Goal: Information Seeking & Learning: Learn about a topic

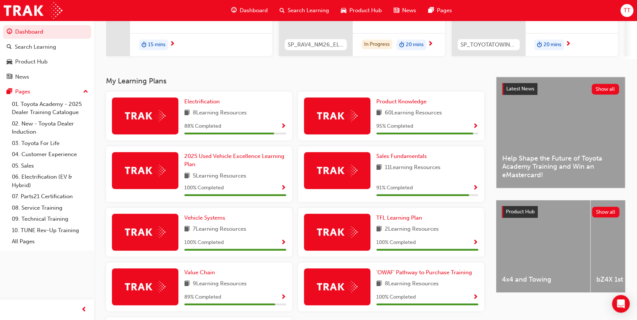
scroll to position [161, 0]
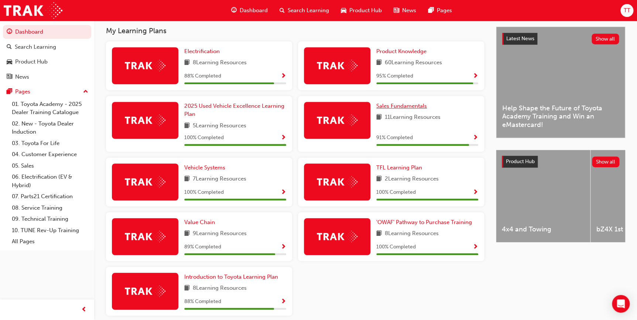
click at [317, 109] on span "Sales Fundamentals" at bounding box center [401, 106] width 51 height 7
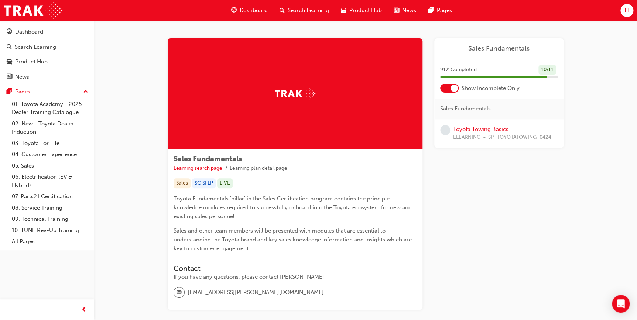
click at [317, 134] on span "ELEARNING" at bounding box center [466, 137] width 27 height 8
click at [317, 128] on link "Toyota Towing Basics" at bounding box center [480, 129] width 55 height 7
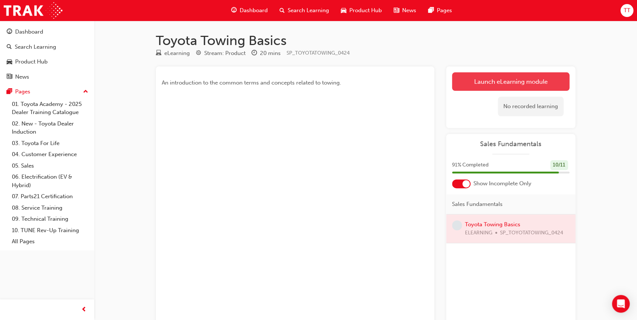
click at [317, 82] on link "Launch eLearning module" at bounding box center [510, 81] width 117 height 18
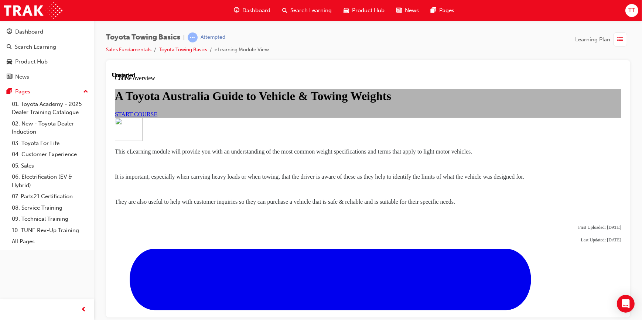
click at [157, 117] on link "START COURSE" at bounding box center [136, 114] width 42 height 6
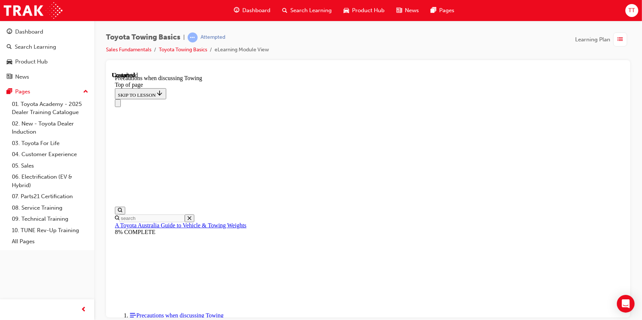
scroll to position [813, 0]
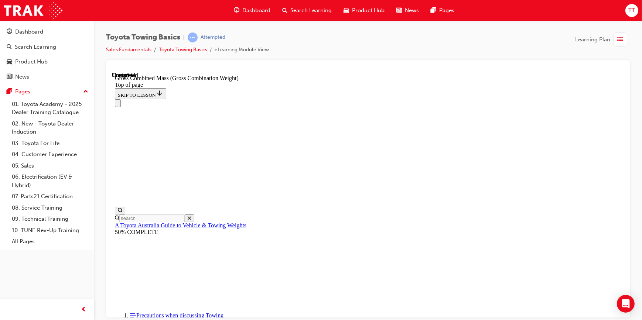
scroll to position [345, 0]
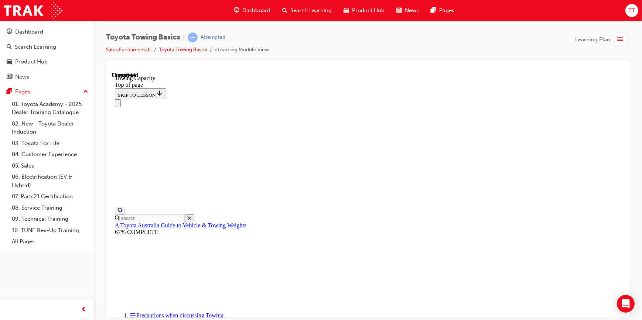
drag, startPoint x: 329, startPoint y: 7061, endPoint x: 328, endPoint y: 7007, distance: 53.9
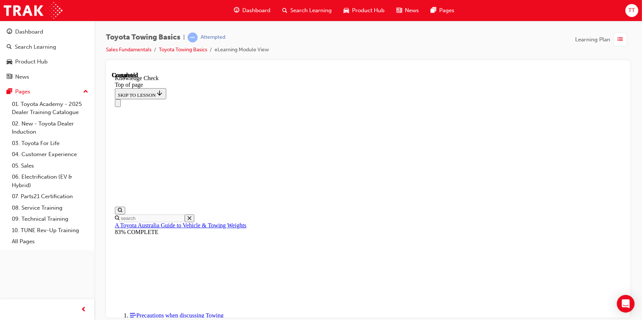
drag, startPoint x: 324, startPoint y: 6989, endPoint x: 325, endPoint y: 7003, distance: 13.4
drag, startPoint x: 312, startPoint y: 6958, endPoint x: 319, endPoint y: 6962, distance: 7.8
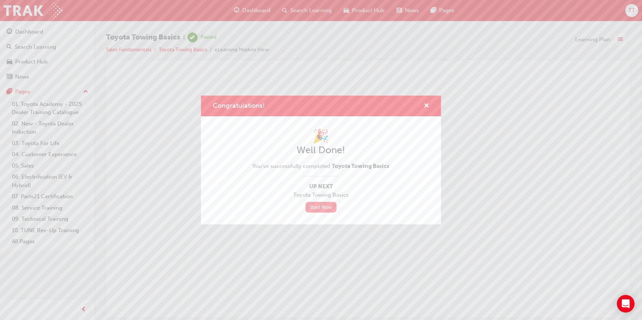
click at [317, 203] on link "Start Now" at bounding box center [321, 207] width 31 height 11
click at [317, 105] on span "cross-icon" at bounding box center [427, 106] width 6 height 7
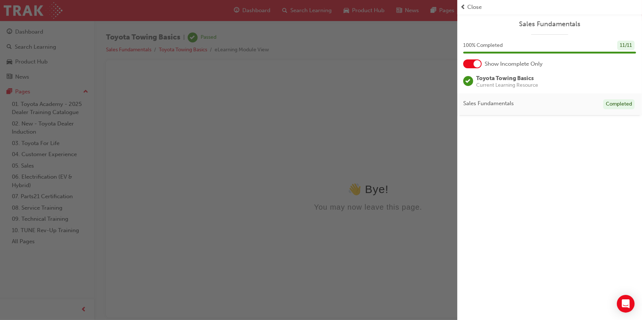
click at [317, 9] on span "Close" at bounding box center [474, 7] width 14 height 8
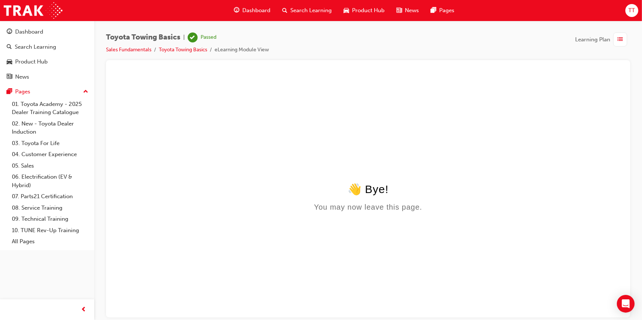
click at [272, 10] on div "Dashboard" at bounding box center [252, 10] width 48 height 15
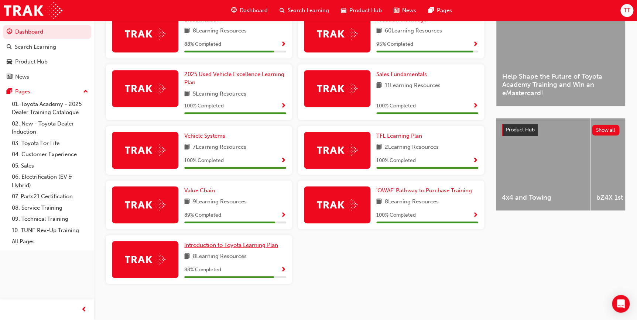
click at [203, 248] on span "Introduction to Toyota Learning Plan" at bounding box center [231, 245] width 94 height 7
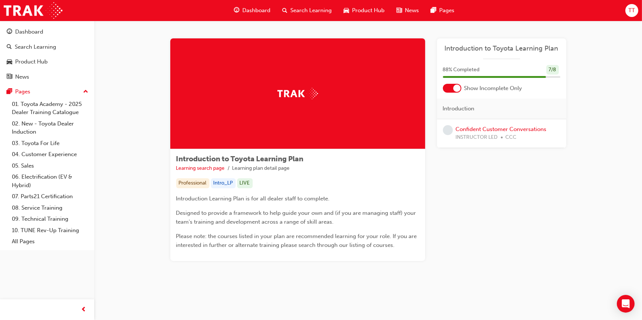
click at [317, 133] on div "Confident Customer Conversations INSTRUCTOR LED CCC" at bounding box center [501, 133] width 91 height 17
click at [317, 130] on link "Confident Customer Conversations" at bounding box center [501, 129] width 91 height 7
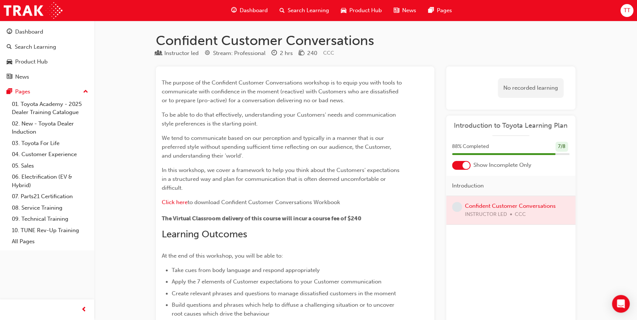
click at [257, 11] on span "Dashboard" at bounding box center [254, 10] width 28 height 8
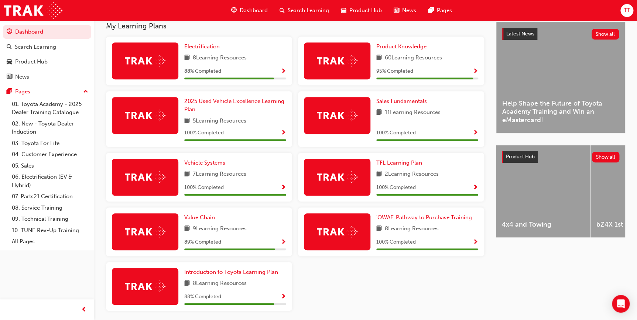
scroll to position [154, 0]
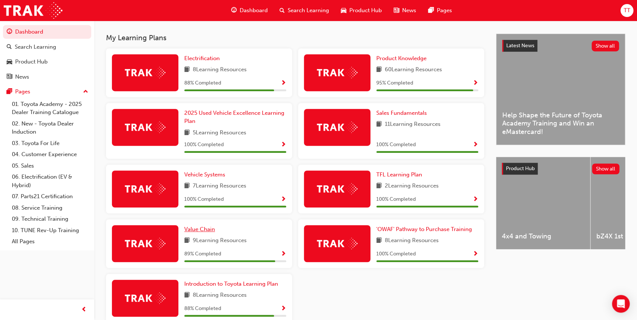
click at [204, 229] on span "Value Chain" at bounding box center [199, 229] width 31 height 7
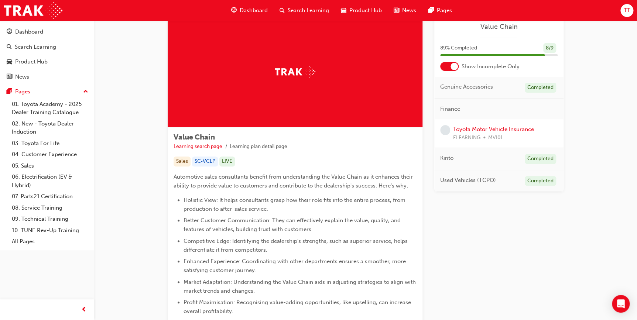
scroll to position [33, 0]
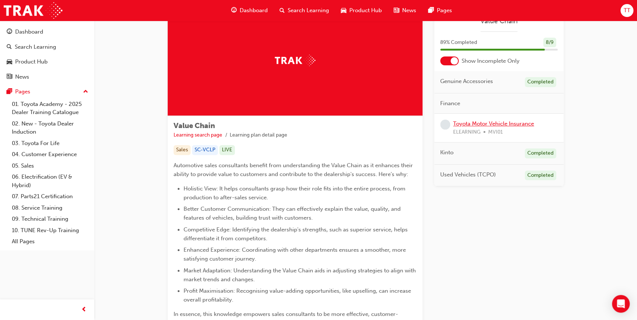
click at [317, 125] on link "Toyota Motor Vehicle Insurance" at bounding box center [493, 123] width 81 height 7
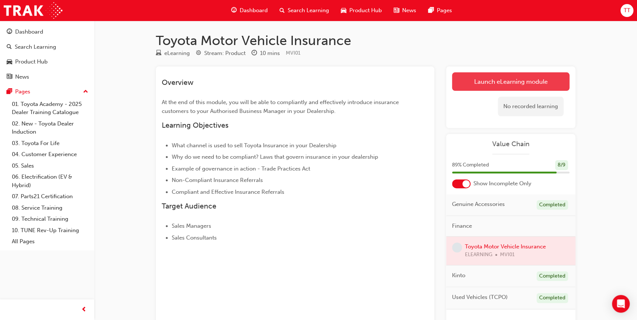
click at [317, 88] on link "Launch eLearning module" at bounding box center [510, 81] width 117 height 18
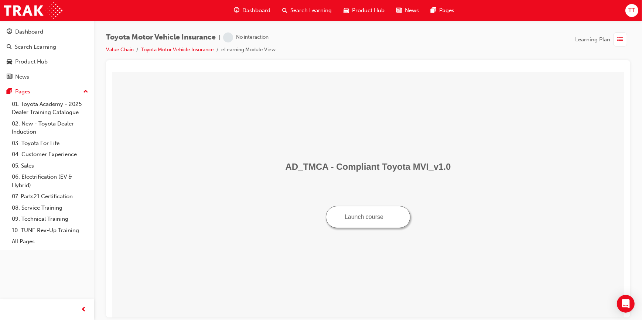
click at [317, 226] on button "Launch course" at bounding box center [367, 217] width 85 height 22
click at [242, 16] on div "Dashboard" at bounding box center [252, 10] width 48 height 15
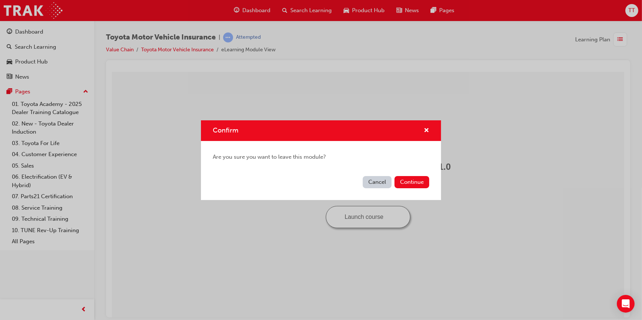
click at [317, 184] on button "Cancel" at bounding box center [377, 182] width 29 height 12
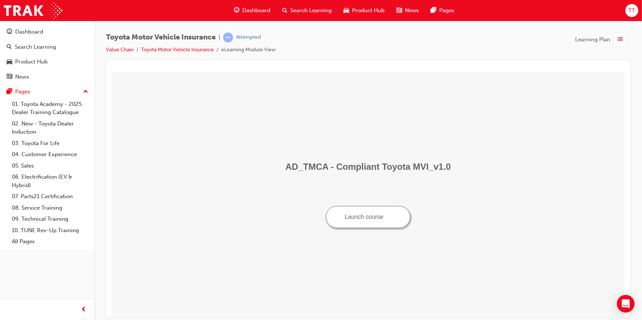
click at [317, 213] on button "Launch course" at bounding box center [367, 217] width 85 height 22
